Goal: Task Accomplishment & Management: Manage account settings

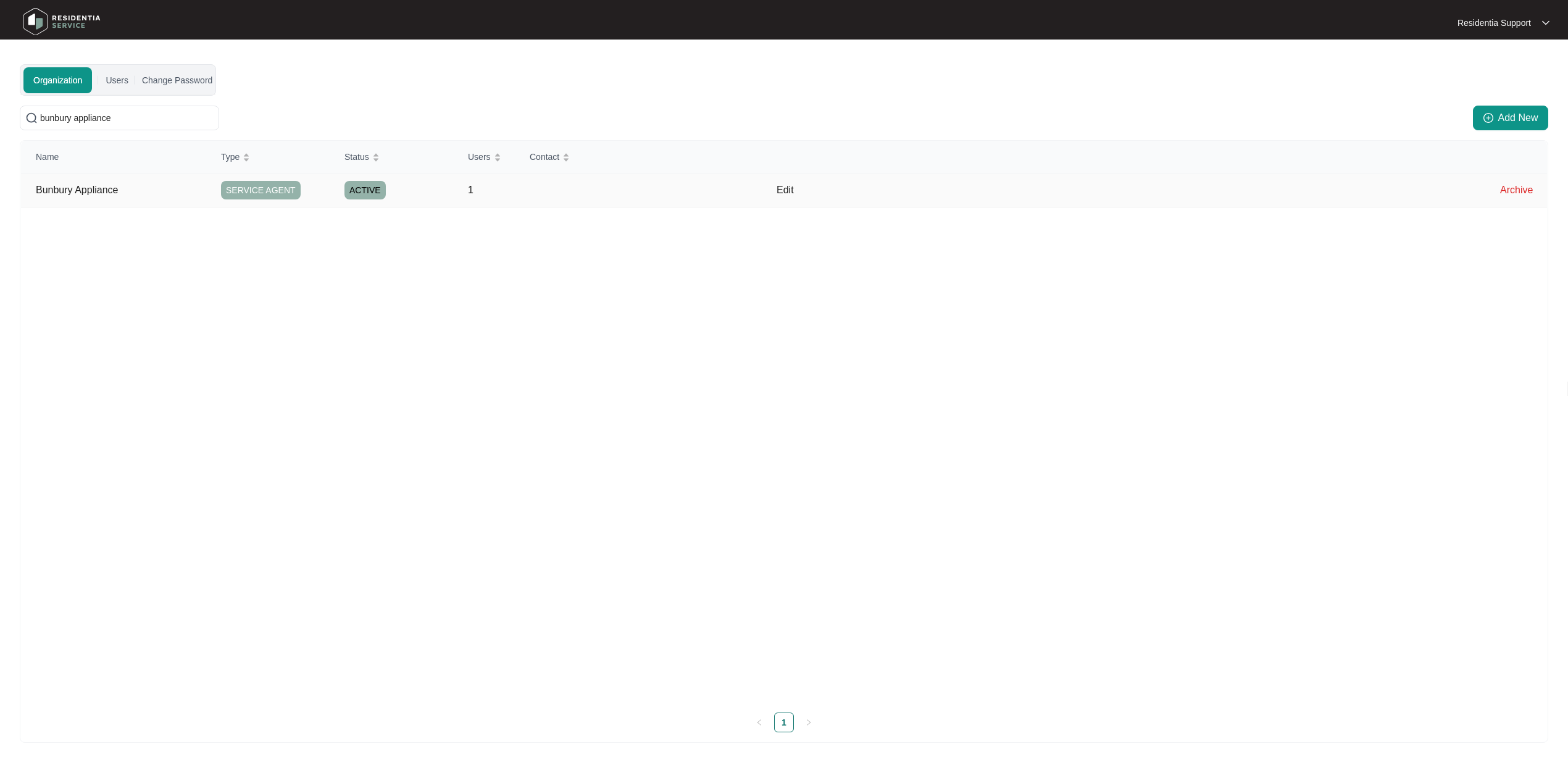
click at [153, 187] on p "Bunbury Appliance" at bounding box center [120, 190] width 170 height 15
click at [694, 203] on td at bounding box center [700, 190] width 123 height 34
click at [782, 194] on p "Edit" at bounding box center [1130, 190] width 708 height 15
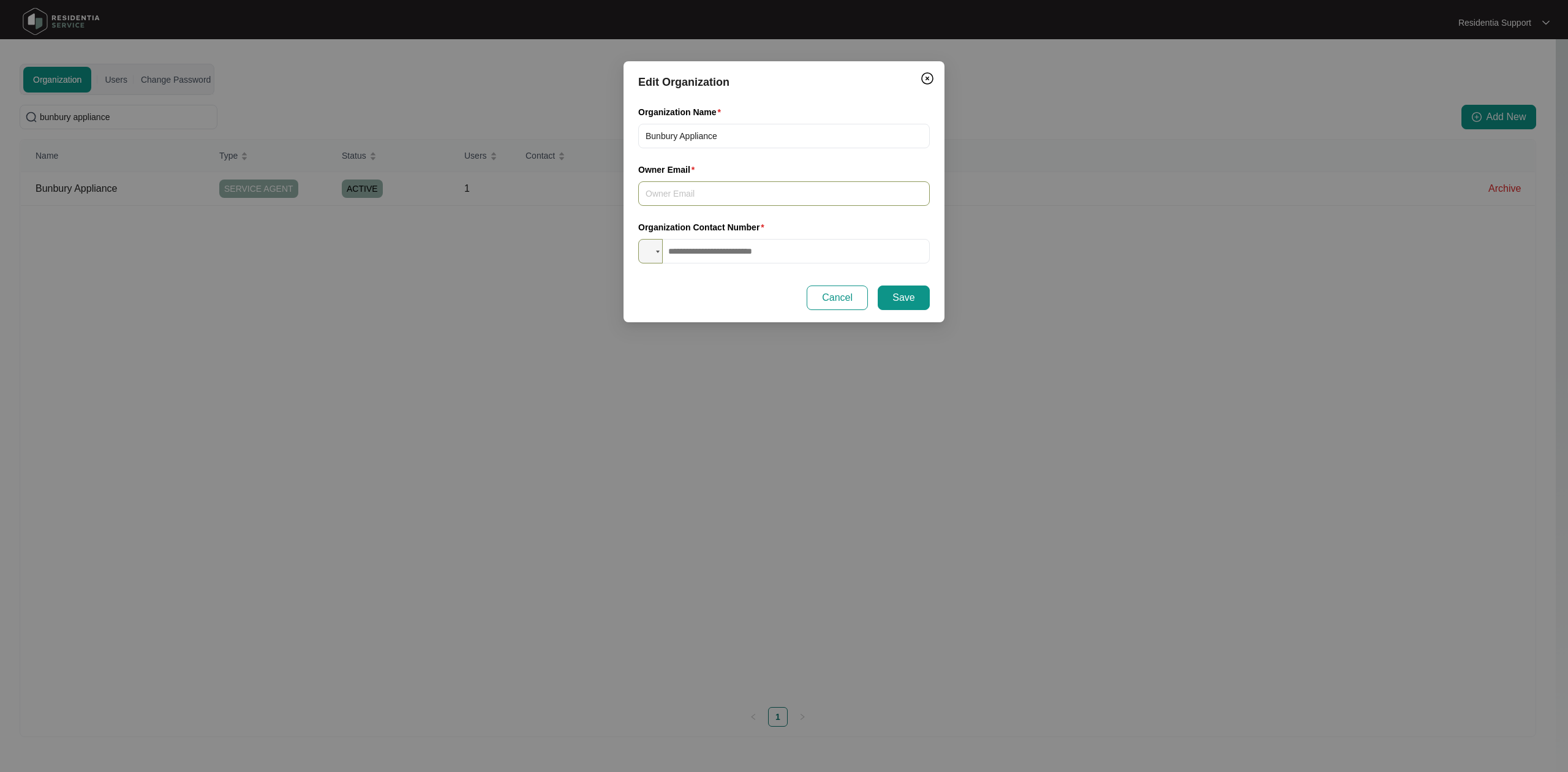
click at [766, 195] on input "Owner Email" at bounding box center [783, 194] width 291 height 24
paste input "[EMAIL_ADDRESS][DOMAIN_NAME]"
type input "[EMAIL_ADDRESS][DOMAIN_NAME]"
click at [738, 240] on input "tel" at bounding box center [783, 251] width 291 height 24
paste input "**********"
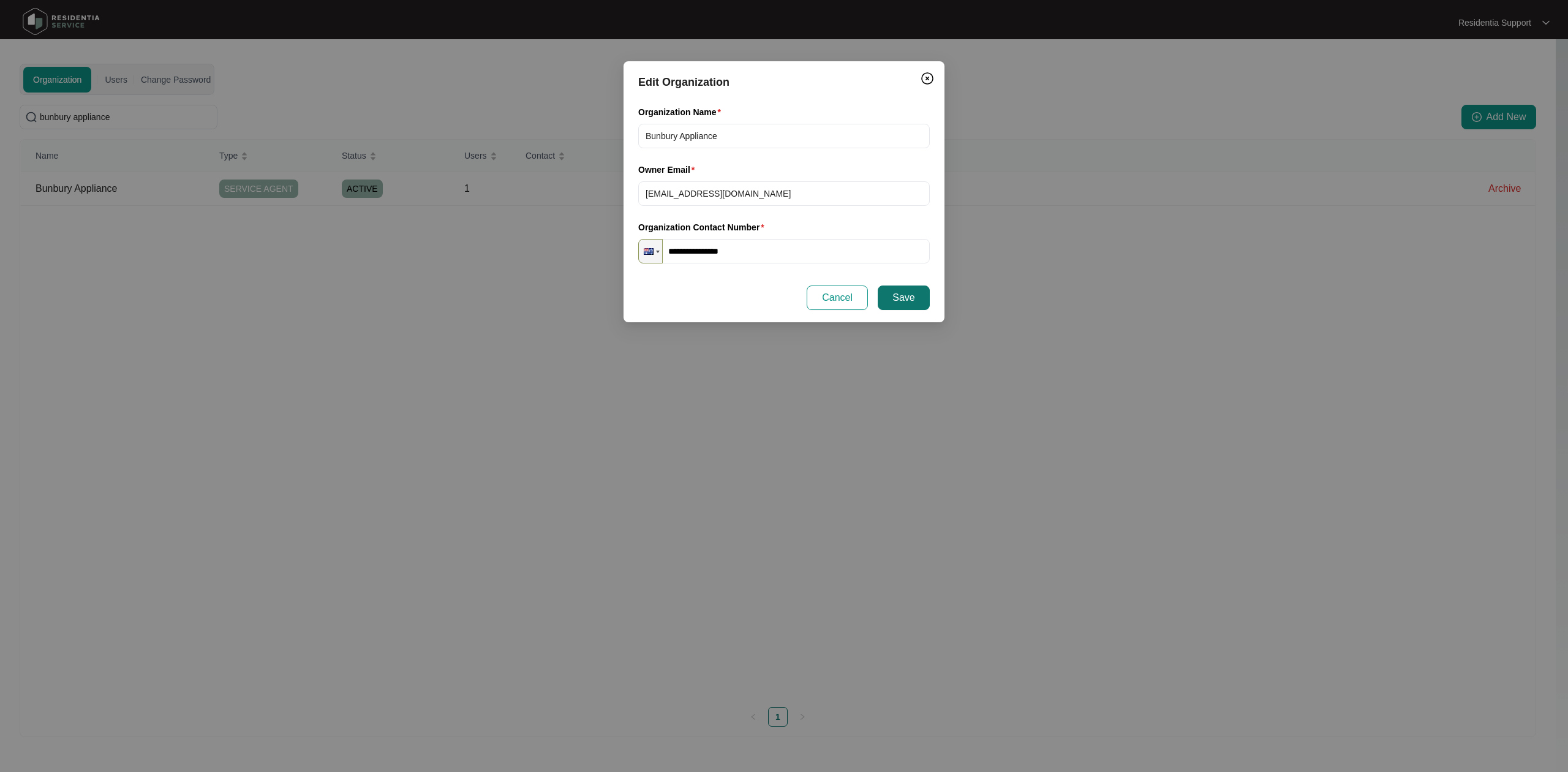
type input "**********"
click at [906, 295] on span "Save" at bounding box center [903, 298] width 22 height 15
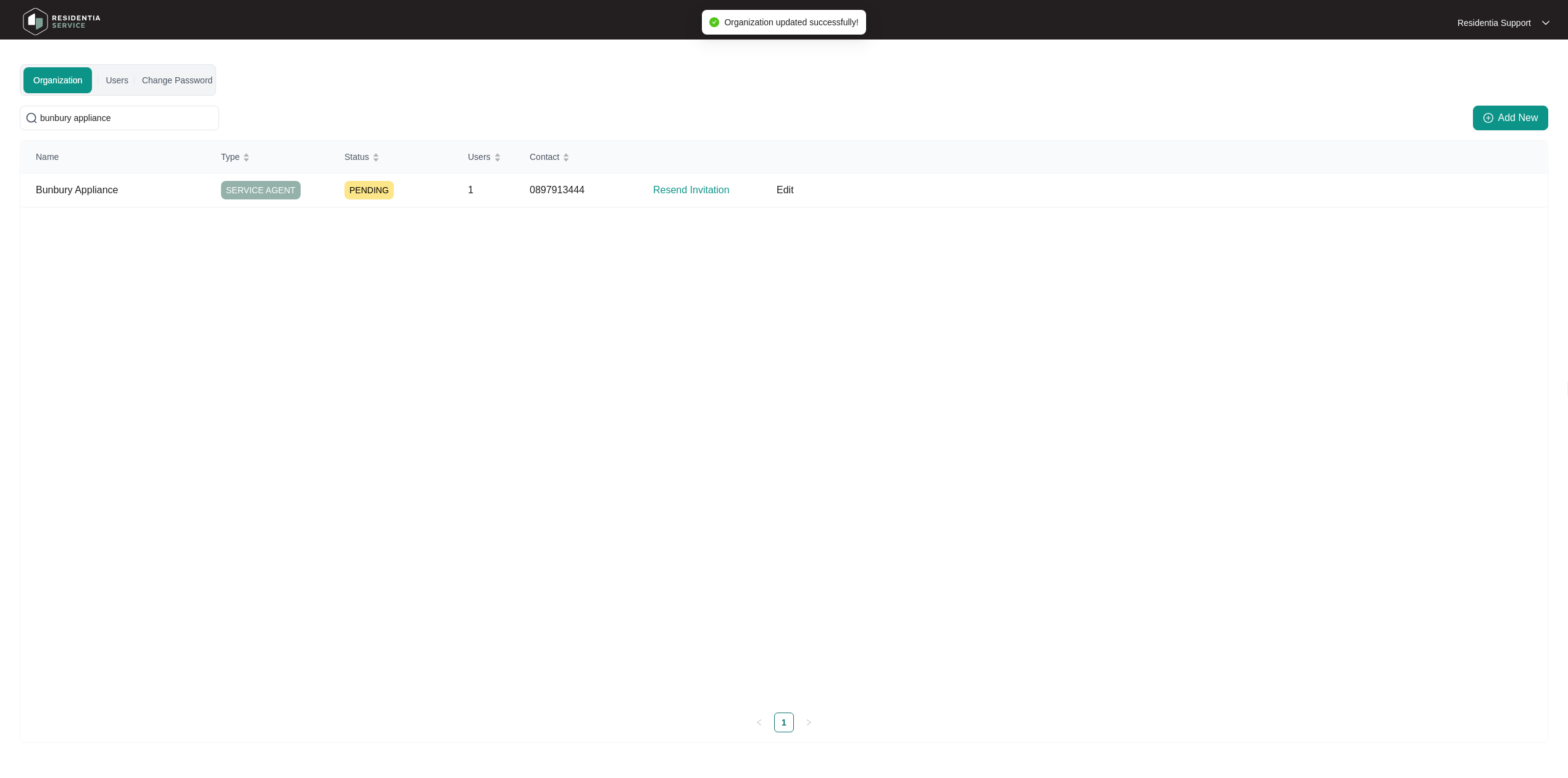
click at [914, 297] on div "Name Type Status Users Contact Bunbury Appliance SERVICE AGENT PENDING 1 089791…" at bounding box center [783, 422] width 1526 height 562
click at [691, 191] on p "Resend Invitation" at bounding box center [707, 190] width 109 height 15
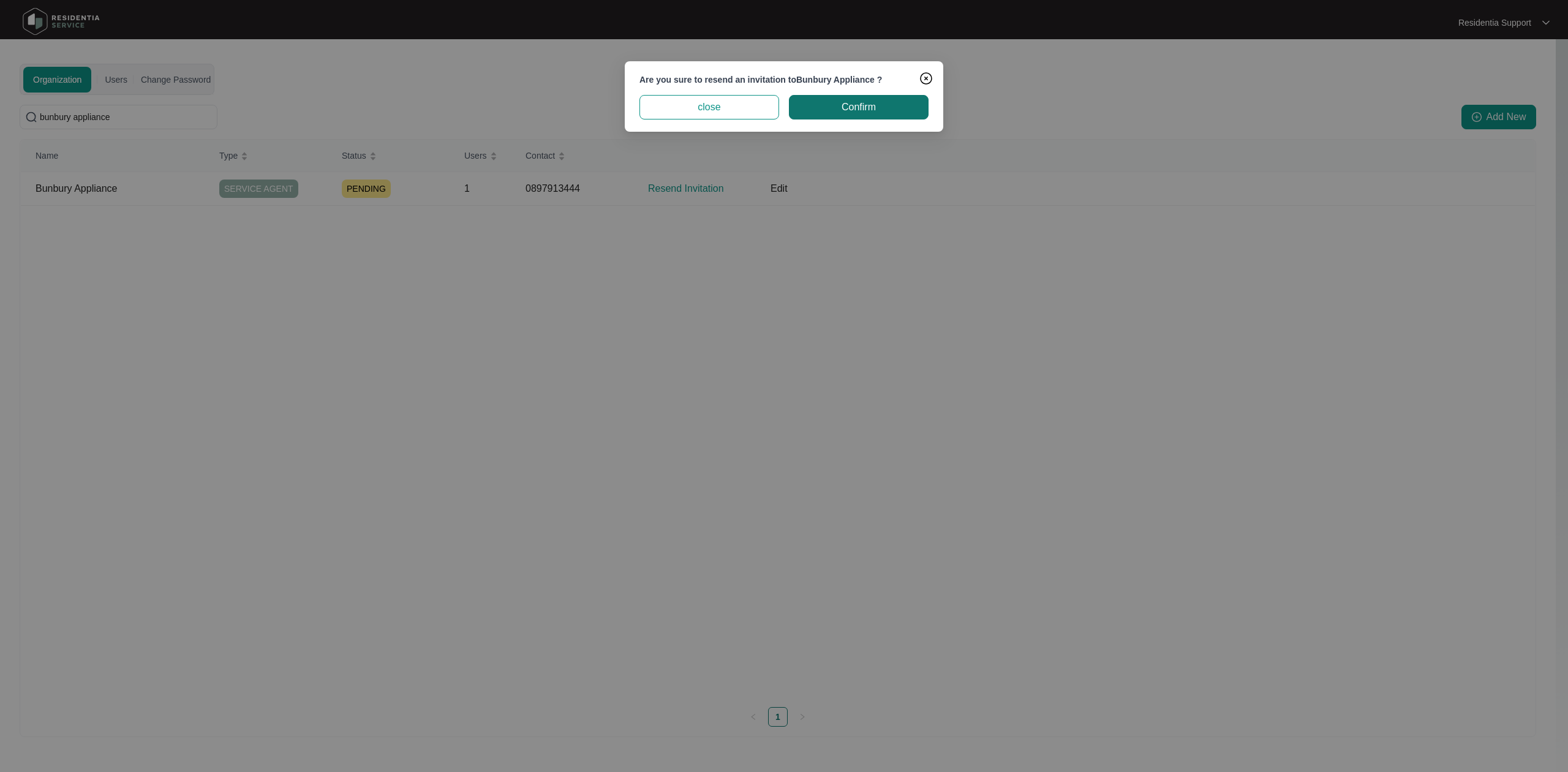
click at [864, 111] on span "Confirm" at bounding box center [858, 107] width 34 height 15
